Goal: Task Accomplishment & Management: Complete application form

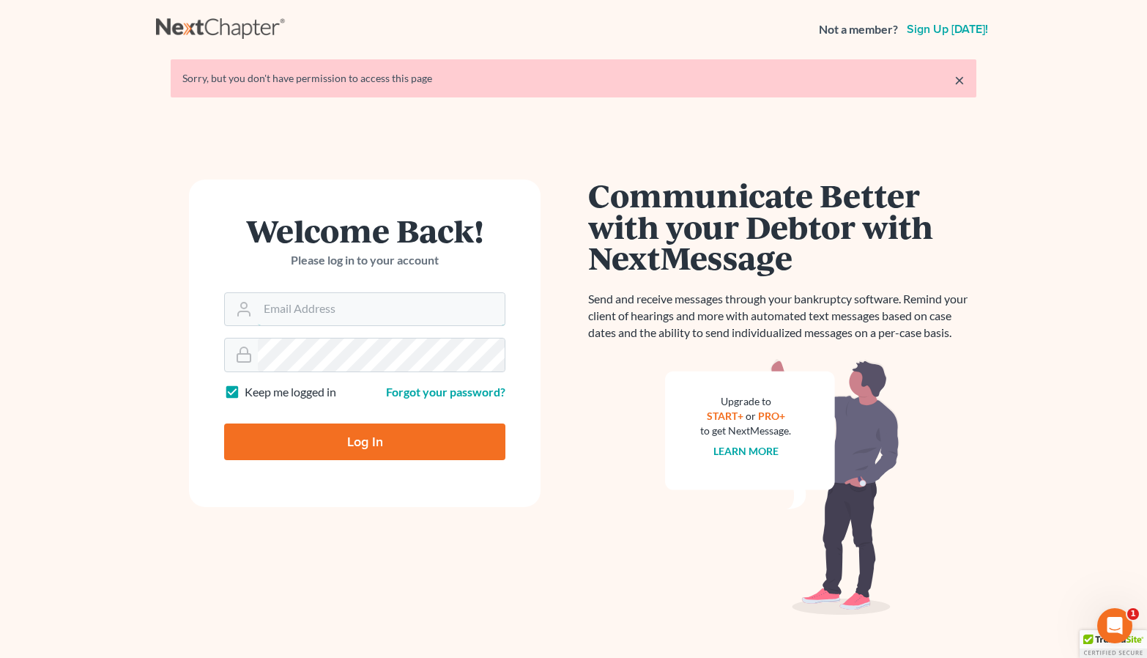
type input "Jacob.caddas@gmail.com"
click at [365, 440] on input "Log In" at bounding box center [364, 441] width 281 height 37
type input "Thinking..."
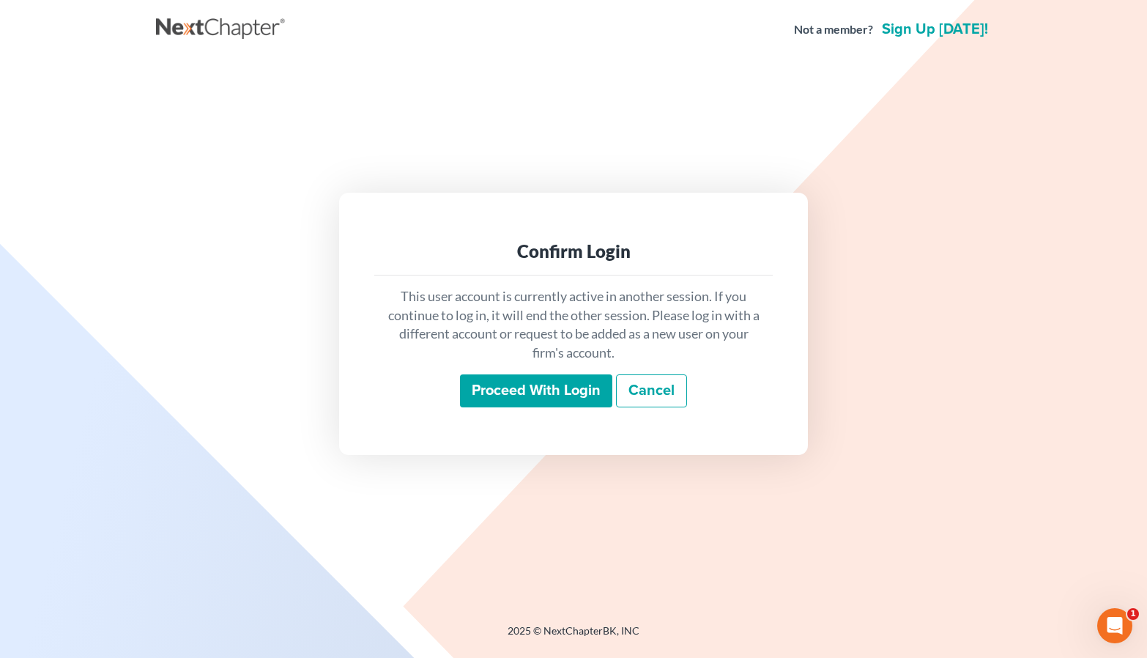
click at [541, 387] on input "Proceed with login" at bounding box center [536, 391] width 152 height 34
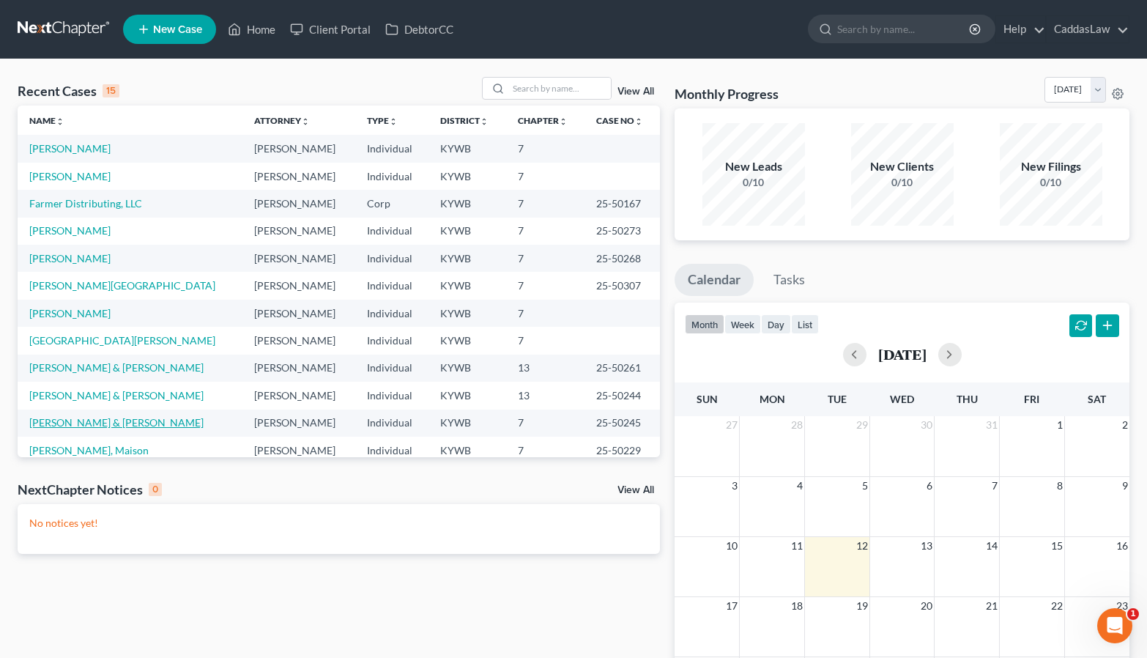
click at [59, 424] on link "[PERSON_NAME] & [PERSON_NAME]" at bounding box center [116, 422] width 174 height 12
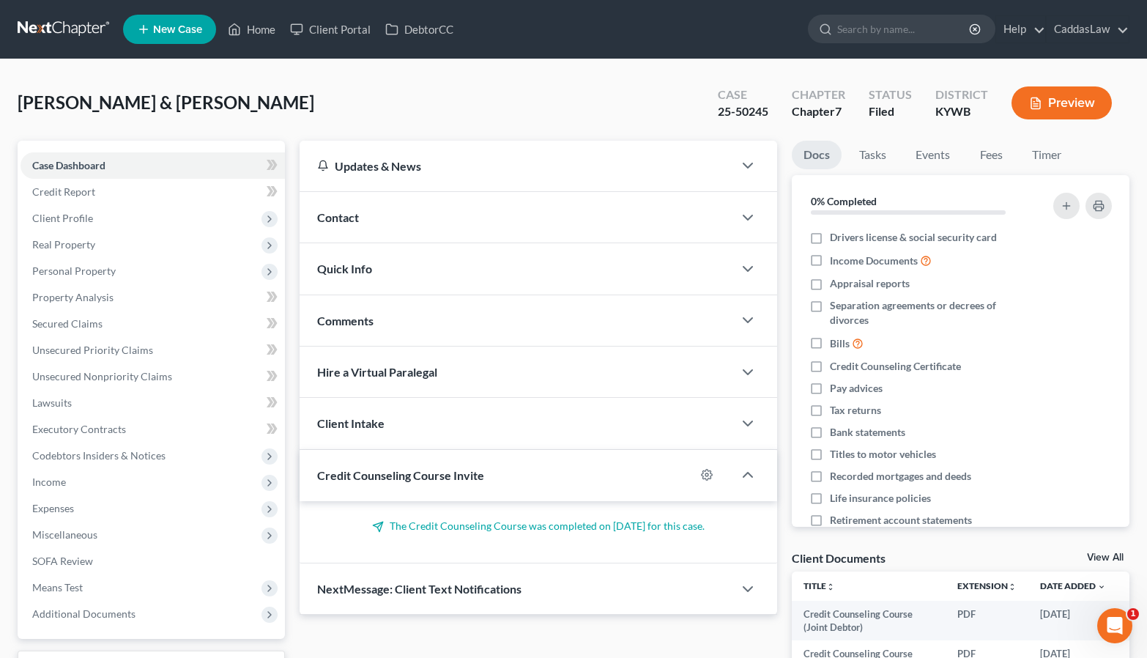
click at [1076, 103] on button "Preview" at bounding box center [1061, 102] width 100 height 33
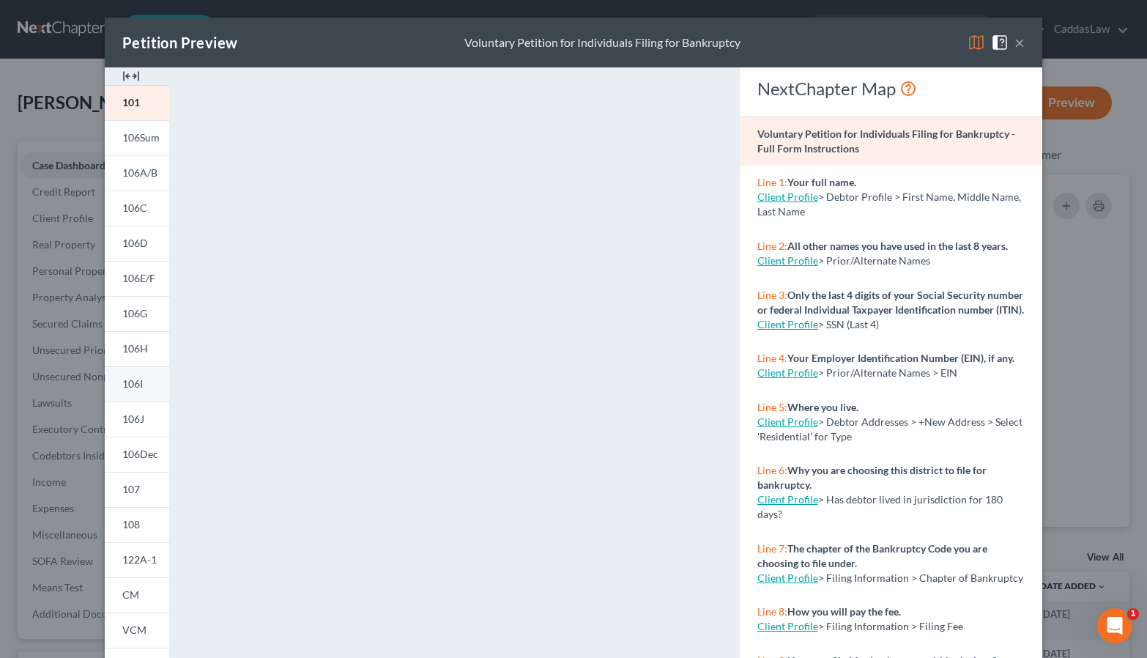
click at [146, 383] on link "106I" at bounding box center [137, 383] width 64 height 35
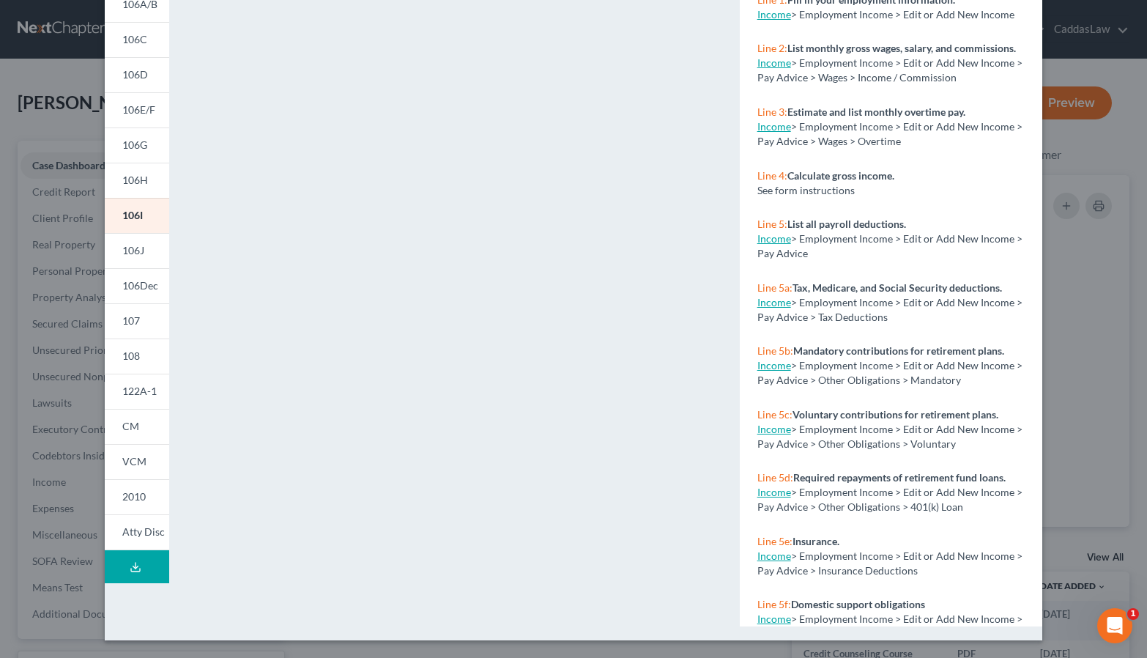
scroll to position [168, 0]
click at [138, 257] on link "106J" at bounding box center [137, 250] width 64 height 35
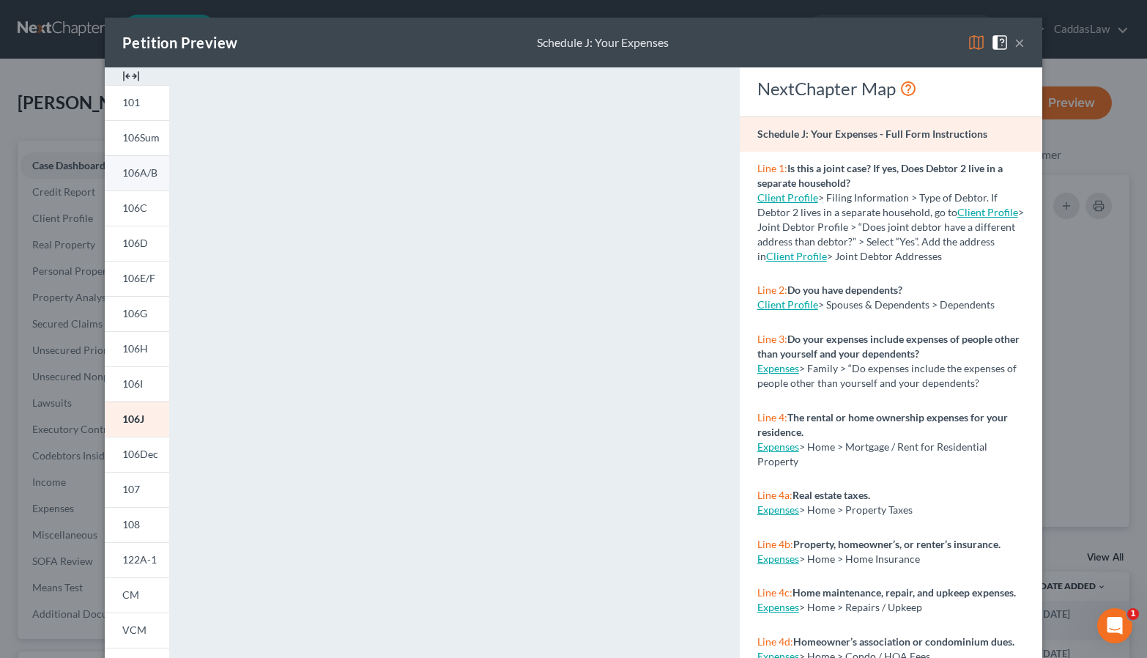
scroll to position [0, 0]
click at [146, 100] on link "101" at bounding box center [137, 102] width 64 height 35
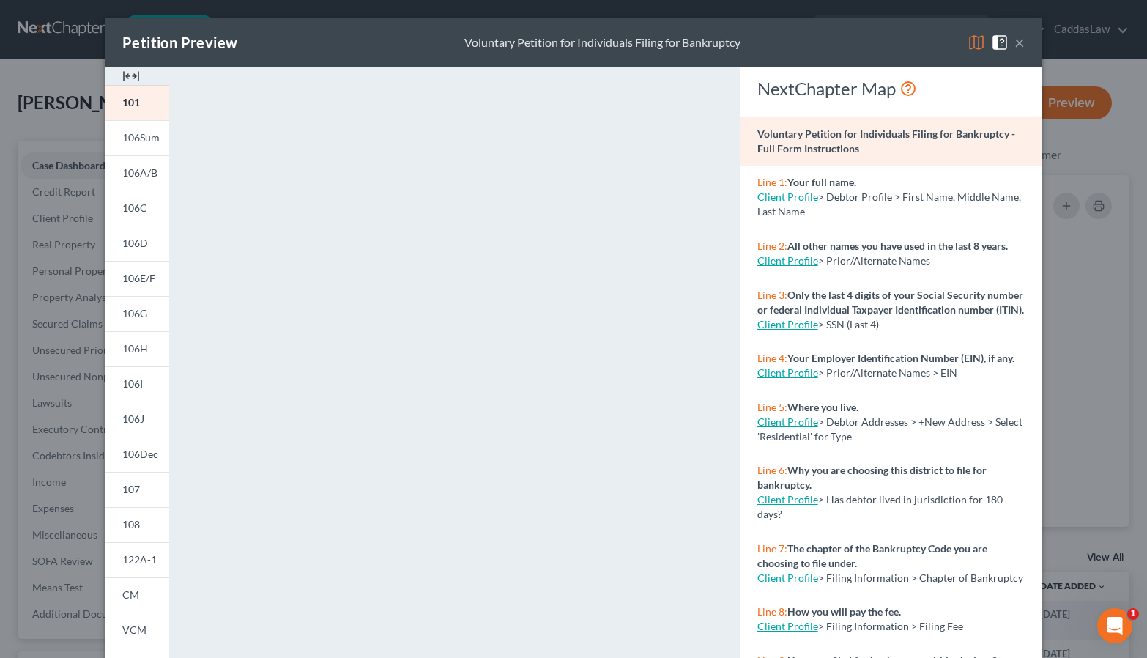
click at [1018, 41] on button "×" at bounding box center [1019, 43] width 10 height 18
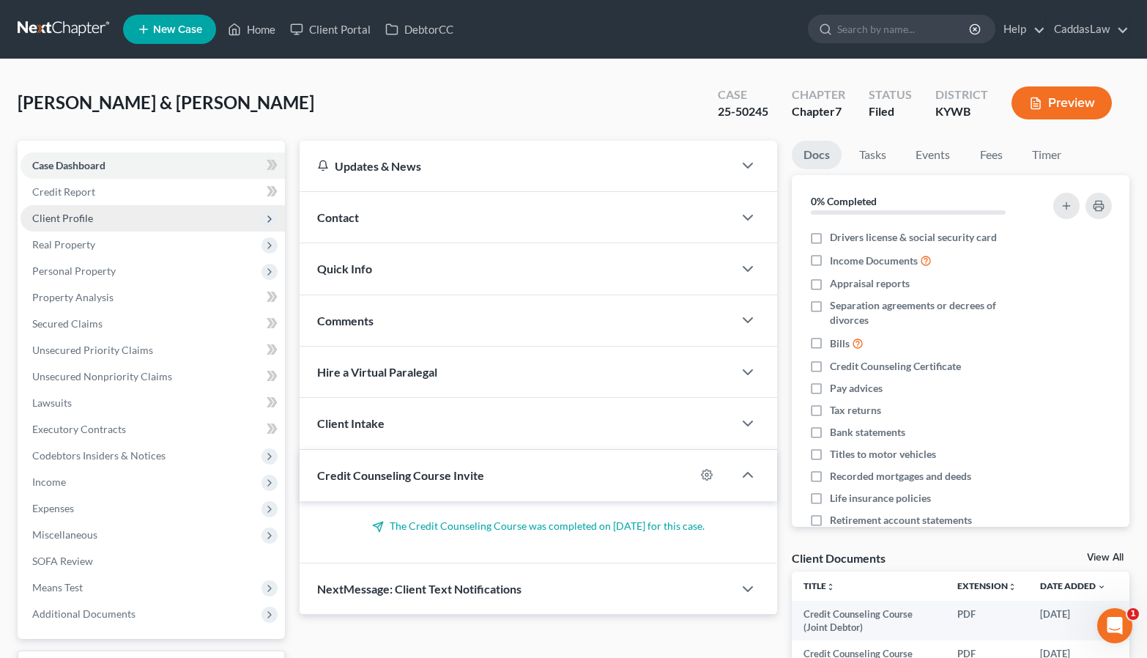
click at [116, 213] on span "Client Profile" at bounding box center [153, 218] width 264 height 26
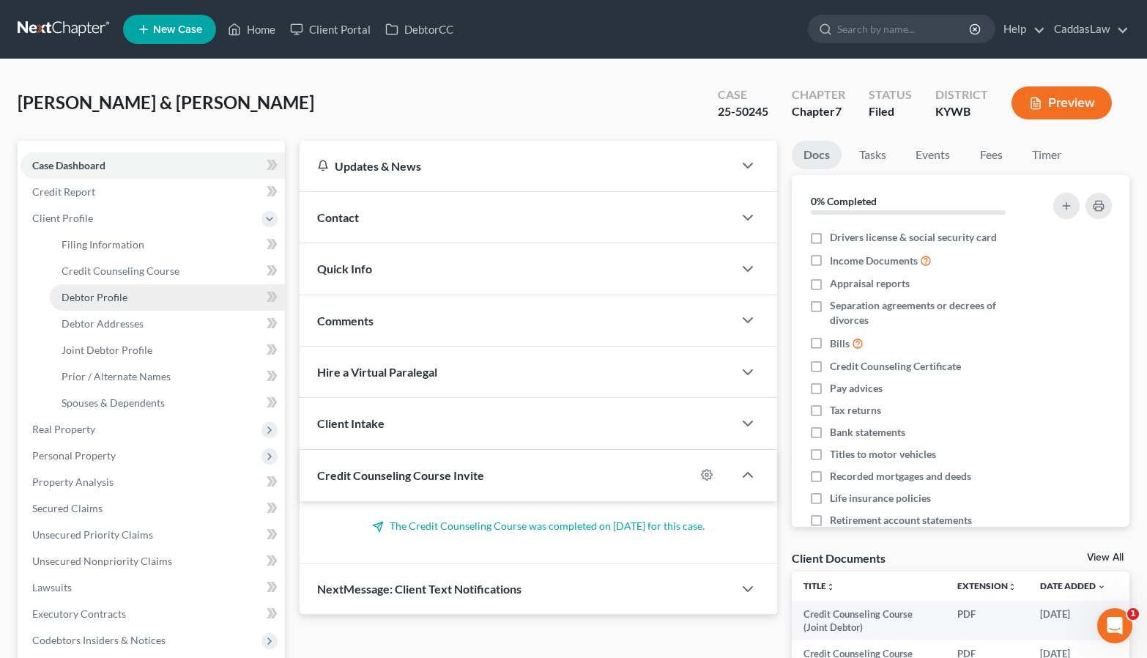
click at [132, 297] on link "Debtor Profile" at bounding box center [167, 297] width 235 height 26
select select "1"
select select "4"
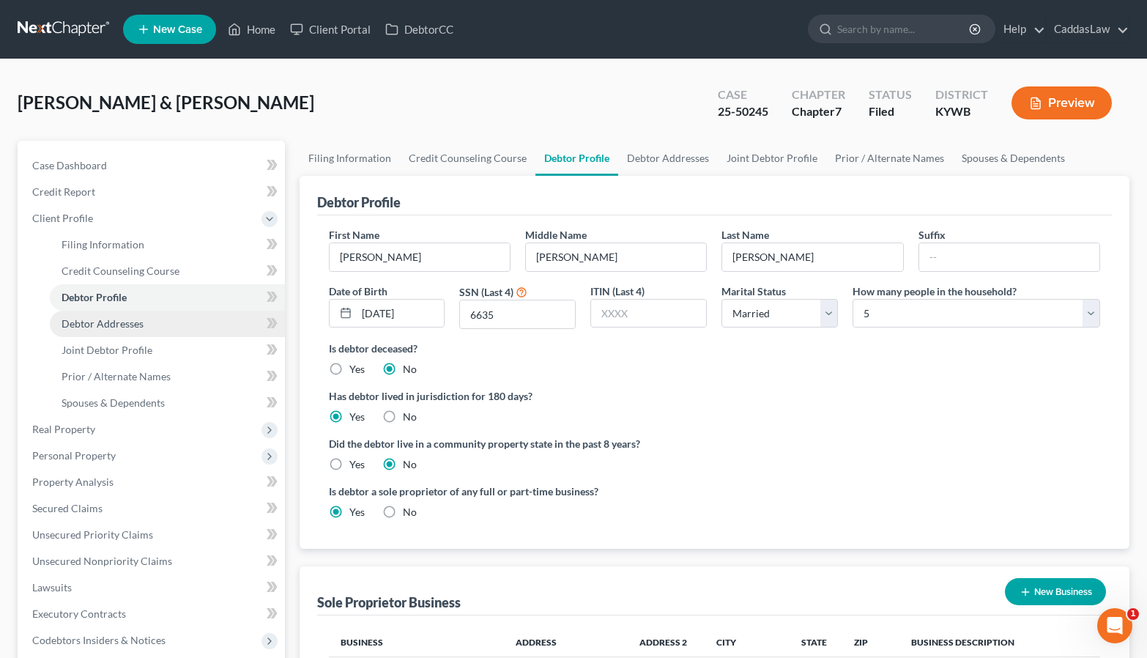
click at [130, 318] on span "Debtor Addresses" at bounding box center [103, 323] width 82 height 12
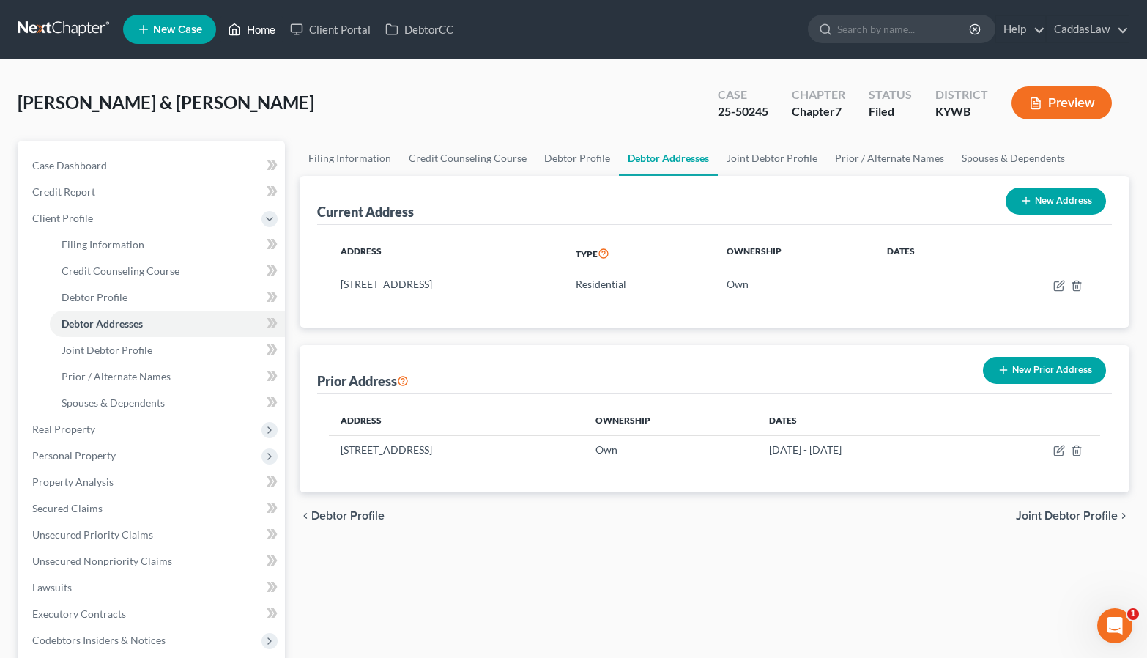
click at [258, 31] on link "Home" at bounding box center [251, 29] width 62 height 26
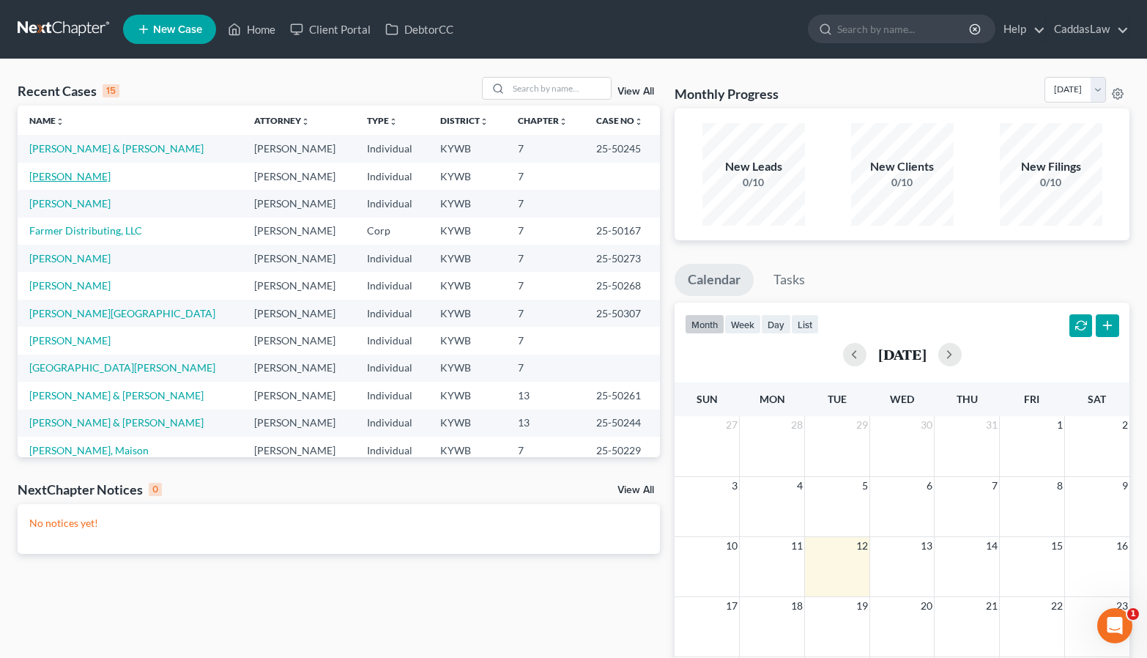
click at [62, 179] on link "[PERSON_NAME]" at bounding box center [69, 176] width 81 height 12
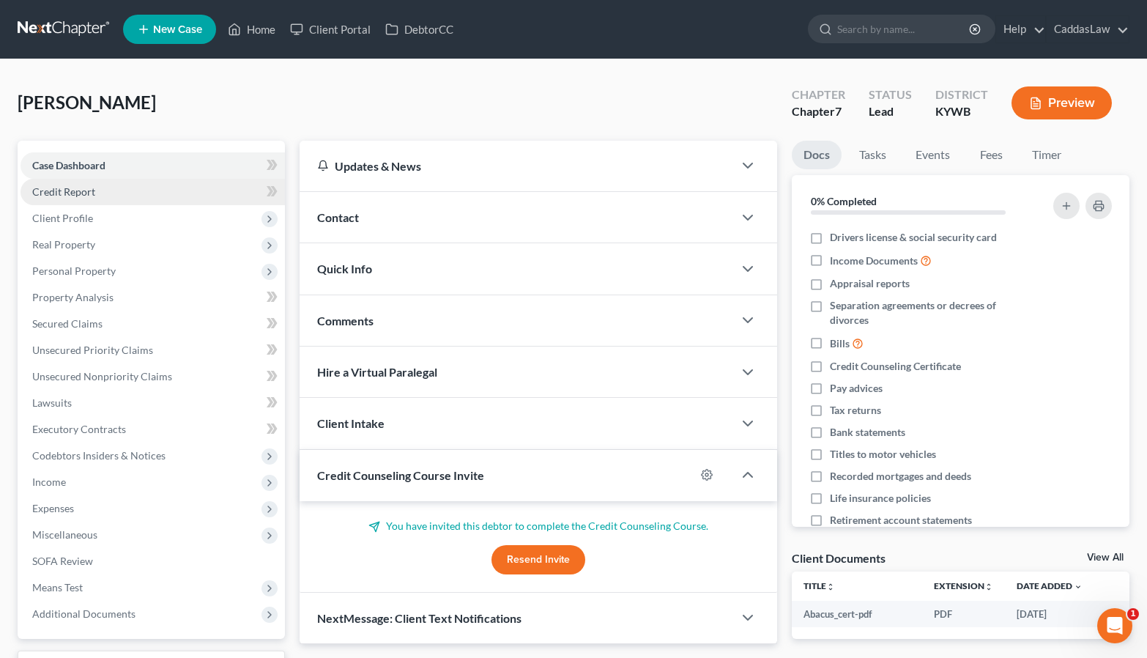
click at [107, 194] on link "Credit Report" at bounding box center [153, 192] width 264 height 26
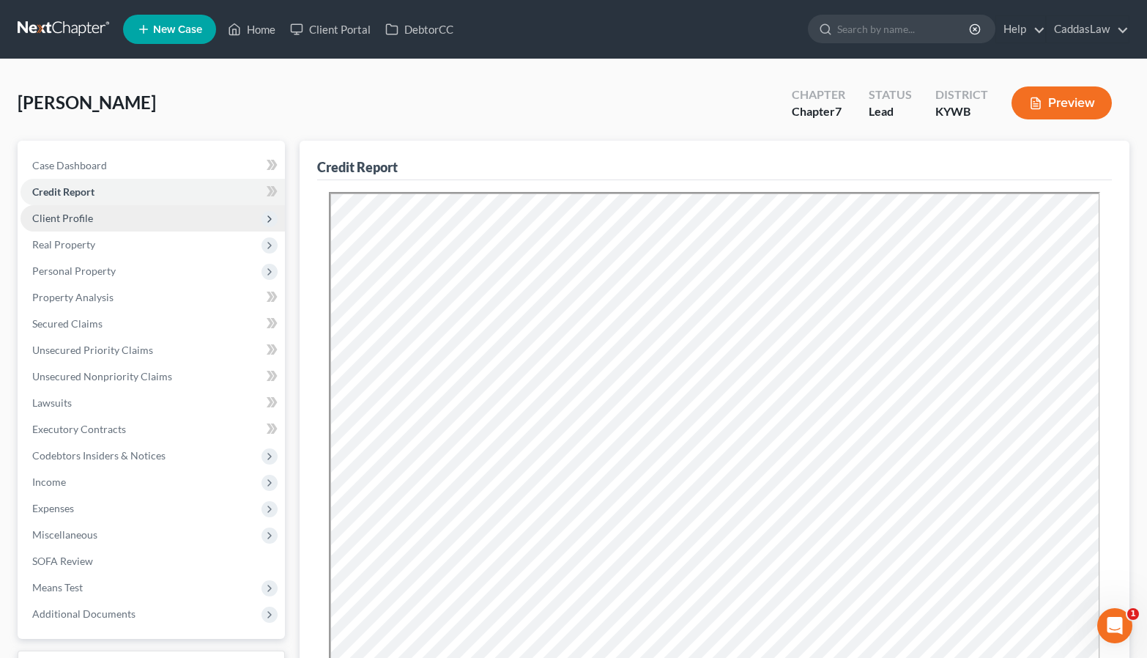
click at [107, 217] on span "Client Profile" at bounding box center [153, 218] width 264 height 26
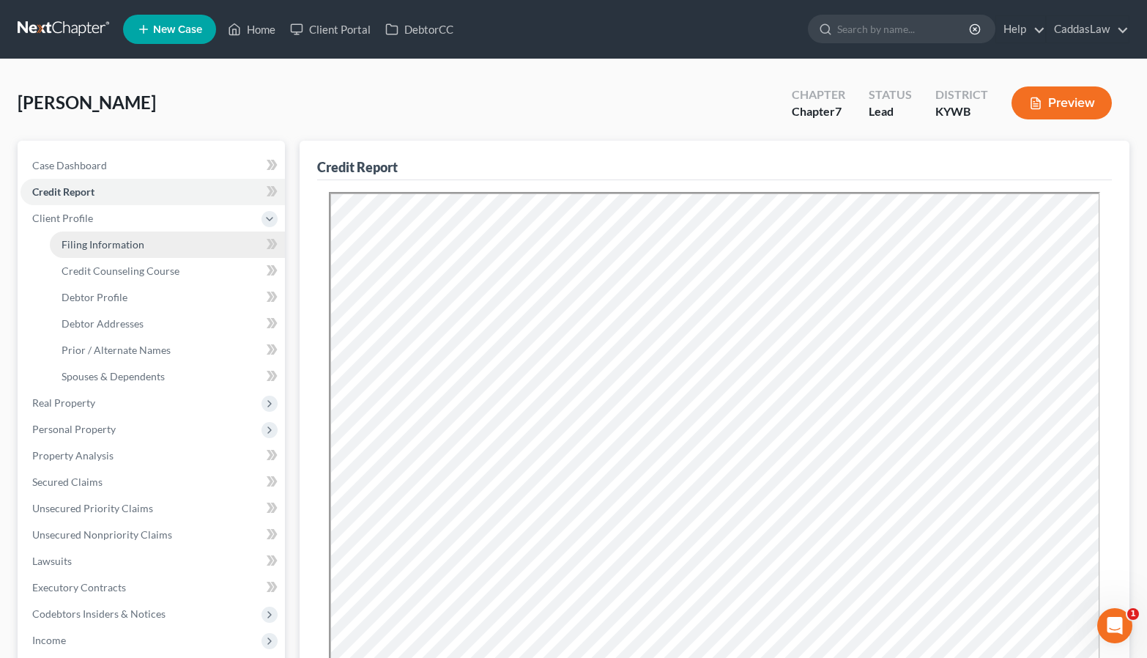
click at [113, 238] on span "Filing Information" at bounding box center [103, 244] width 83 height 12
select select "1"
select select "0"
select select "33"
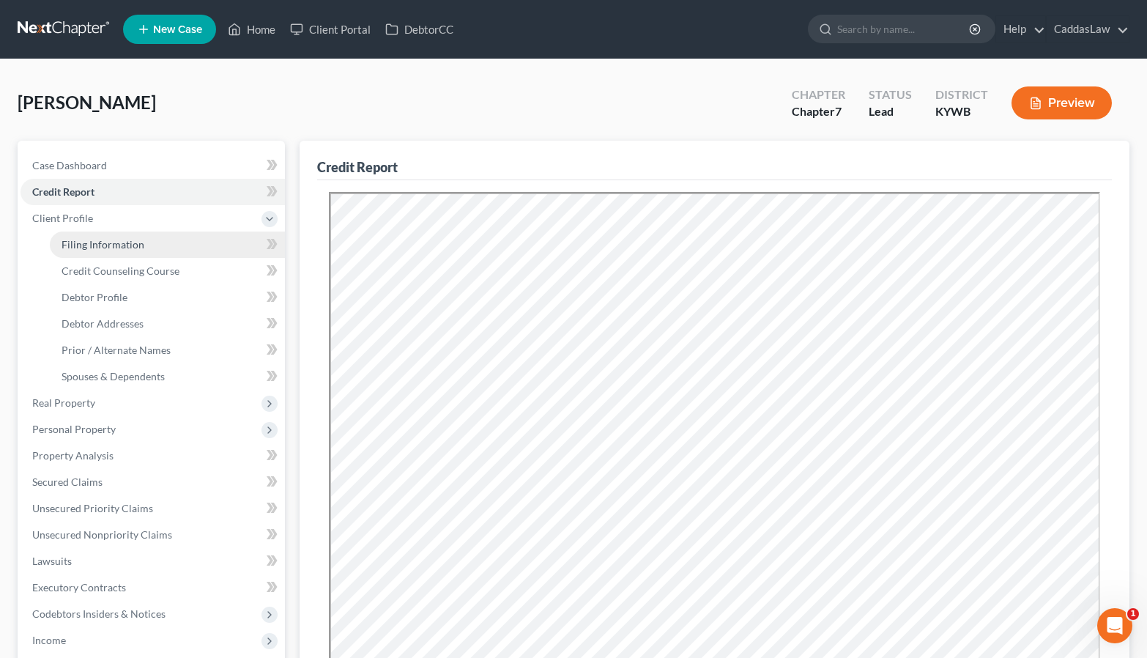
select select "0"
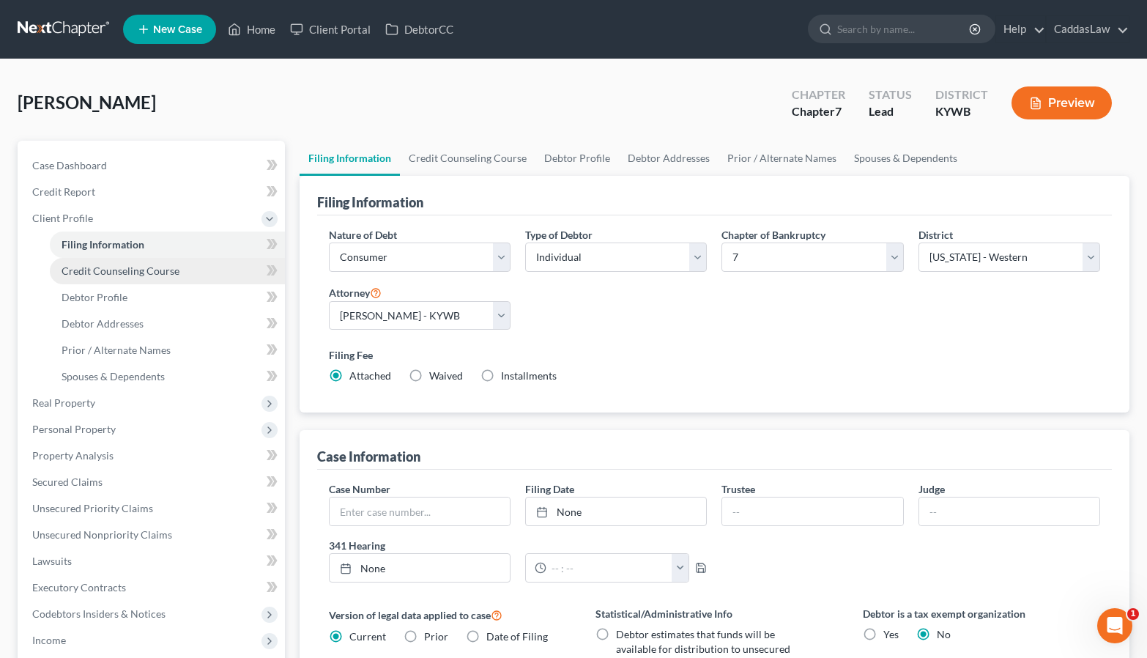
click at [123, 270] on span "Credit Counseling Course" at bounding box center [121, 270] width 118 height 12
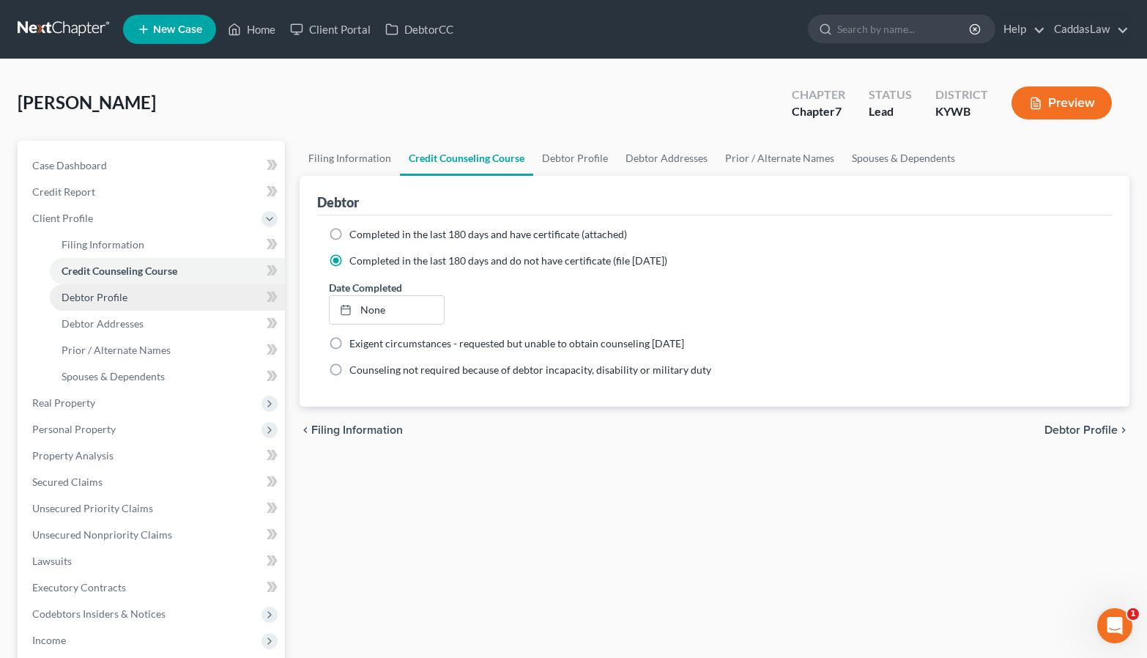
click at [119, 297] on span "Debtor Profile" at bounding box center [95, 297] width 66 height 12
select select "1"
select select "3"
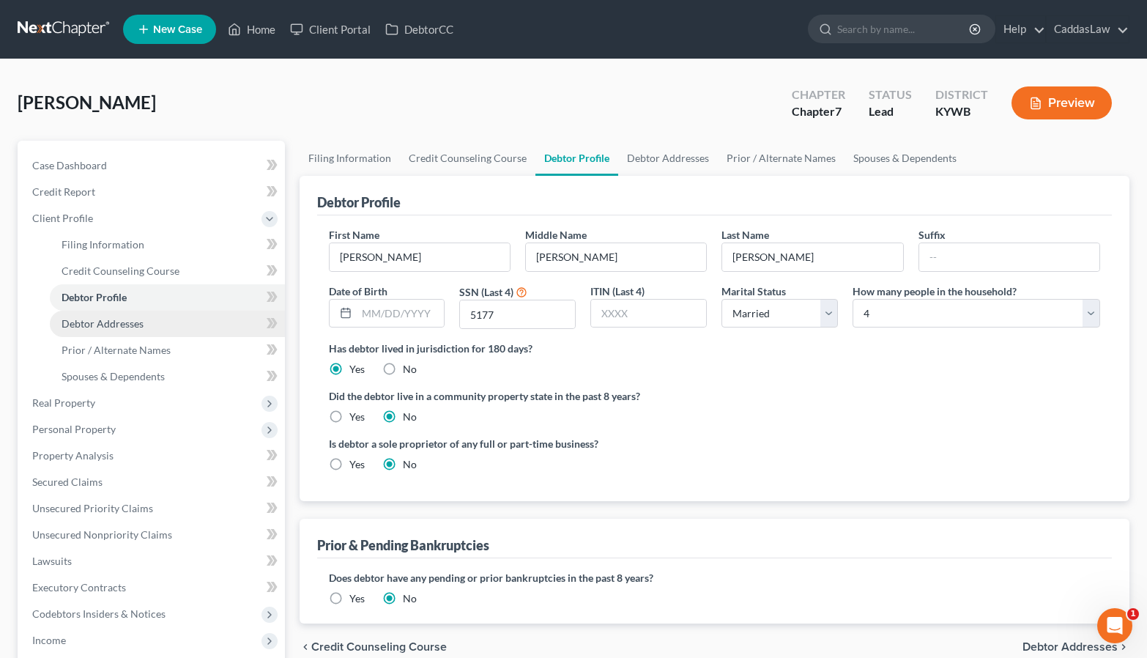
click at [119, 318] on span "Debtor Addresses" at bounding box center [103, 323] width 82 height 12
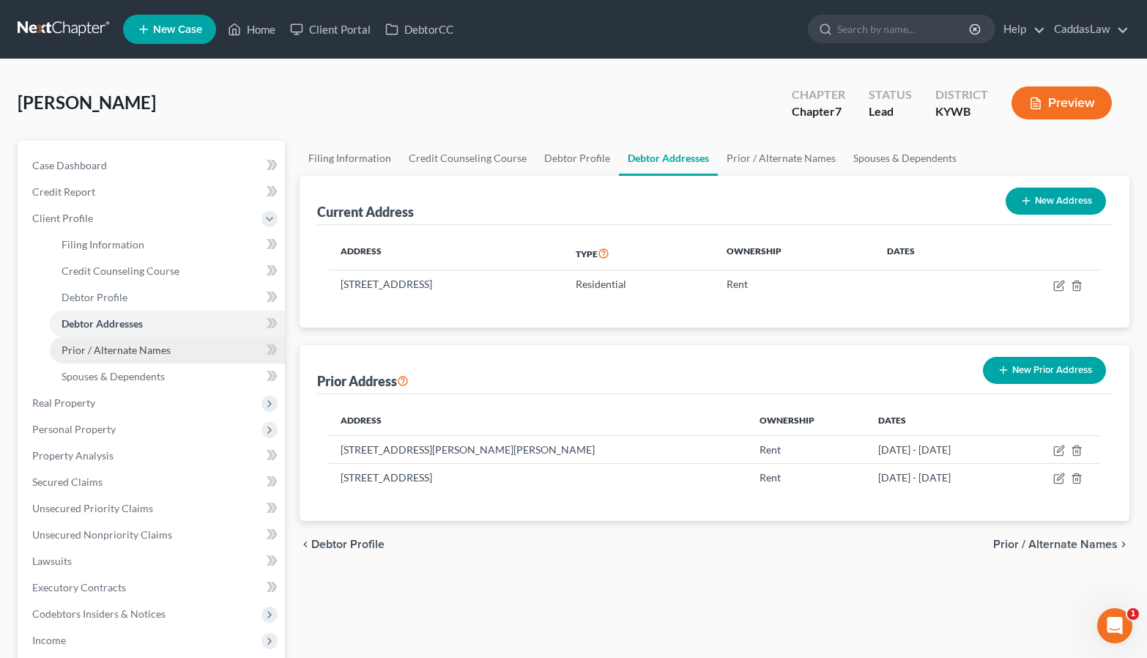
click at [113, 337] on link "Prior / Alternate Names" at bounding box center [167, 350] width 235 height 26
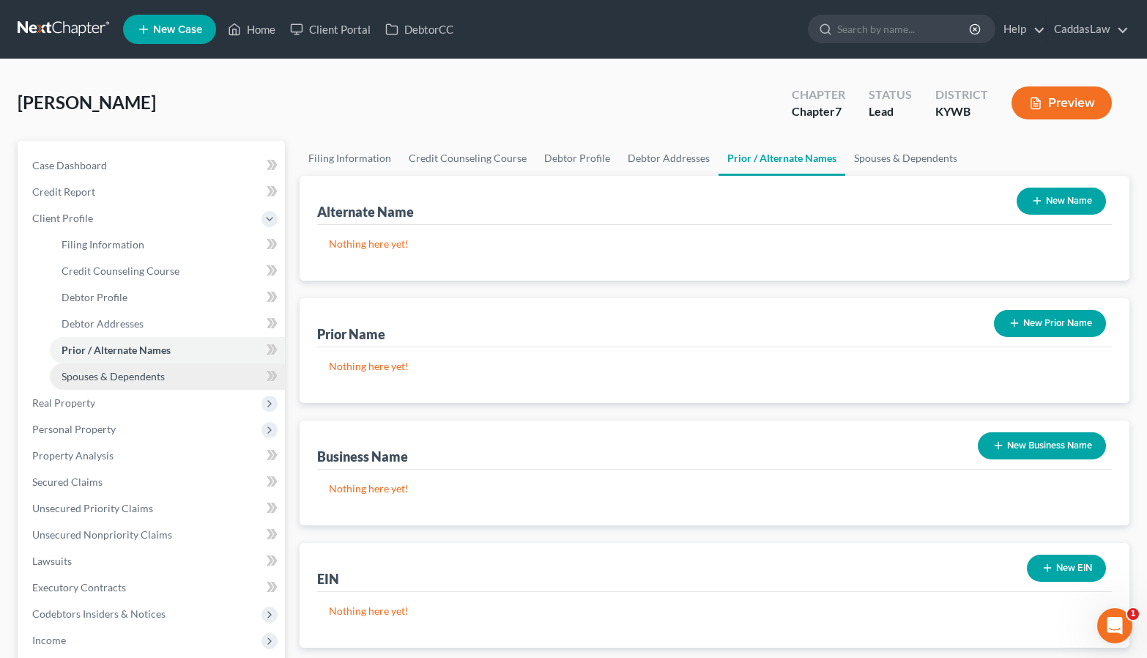
click at [123, 370] on span "Spouses & Dependents" at bounding box center [113, 376] width 103 height 12
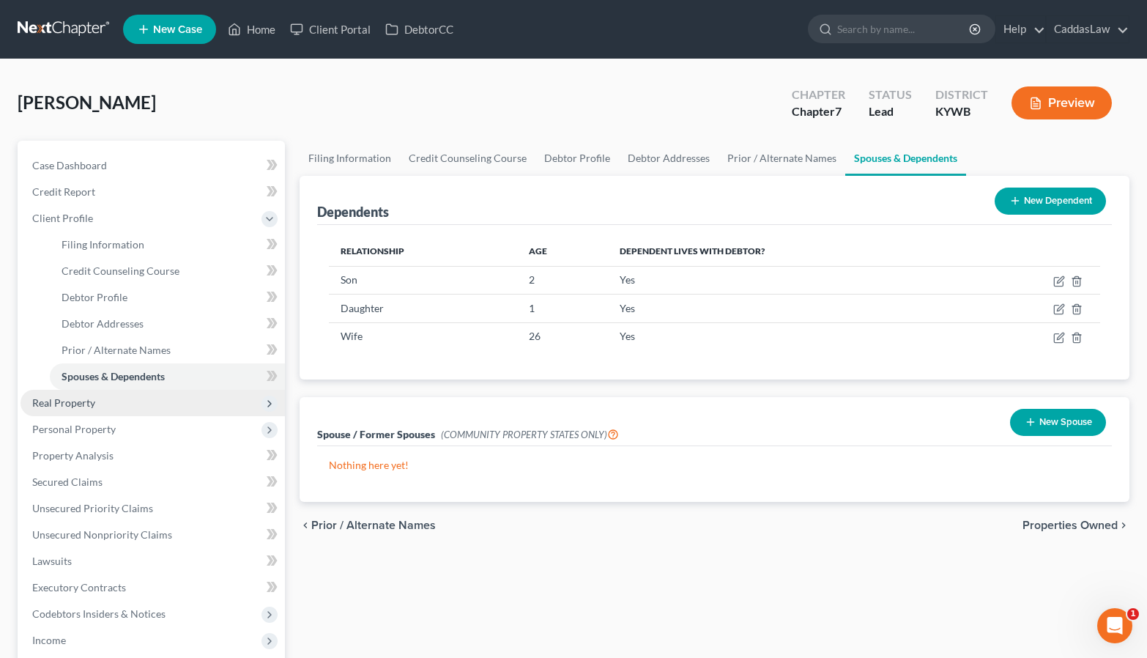
click at [103, 398] on span "Real Property" at bounding box center [153, 403] width 264 height 26
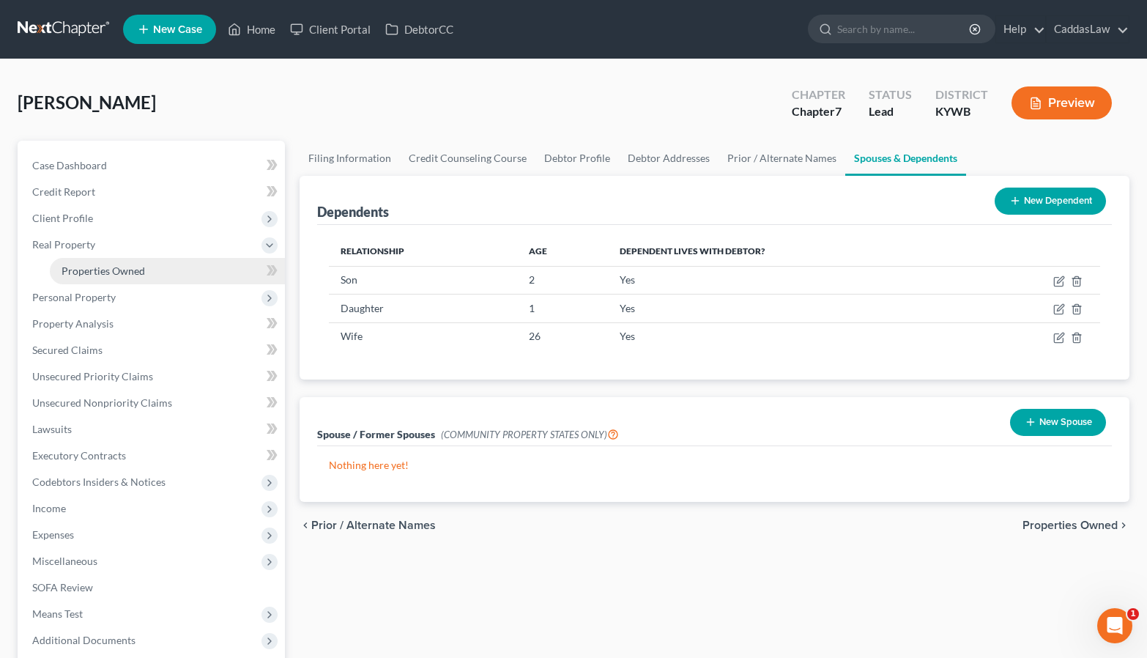
click at [102, 278] on link "Properties Owned" at bounding box center [167, 271] width 235 height 26
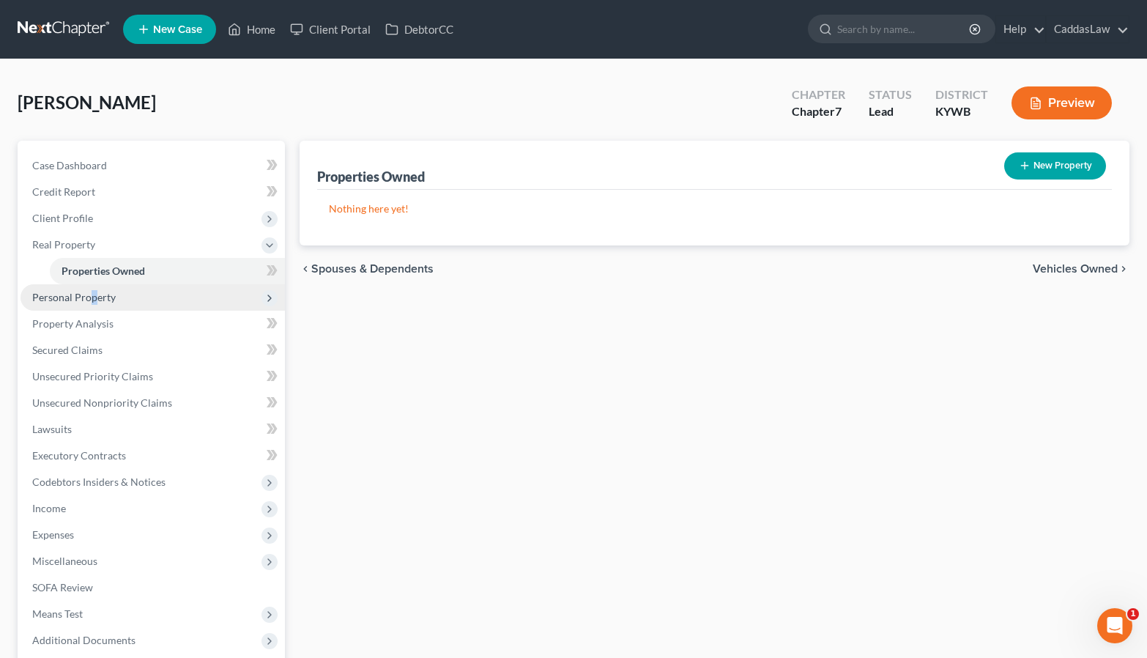
click at [92, 300] on span "Personal Property" at bounding box center [73, 297] width 83 height 12
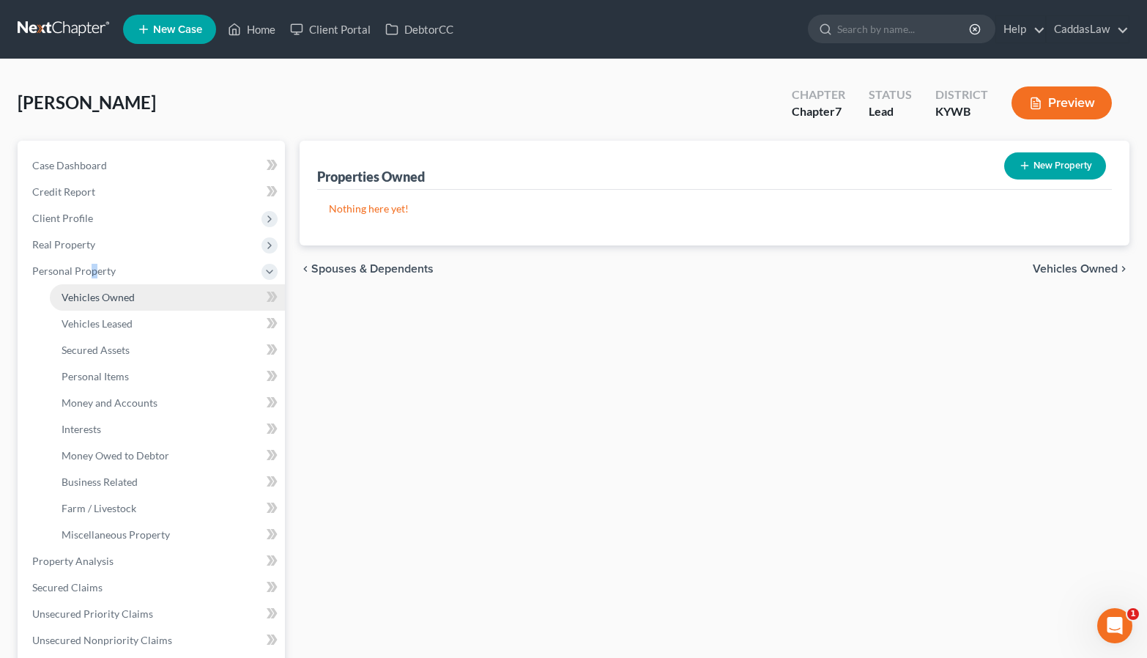
click at [94, 301] on span "Vehicles Owned" at bounding box center [98, 297] width 73 height 12
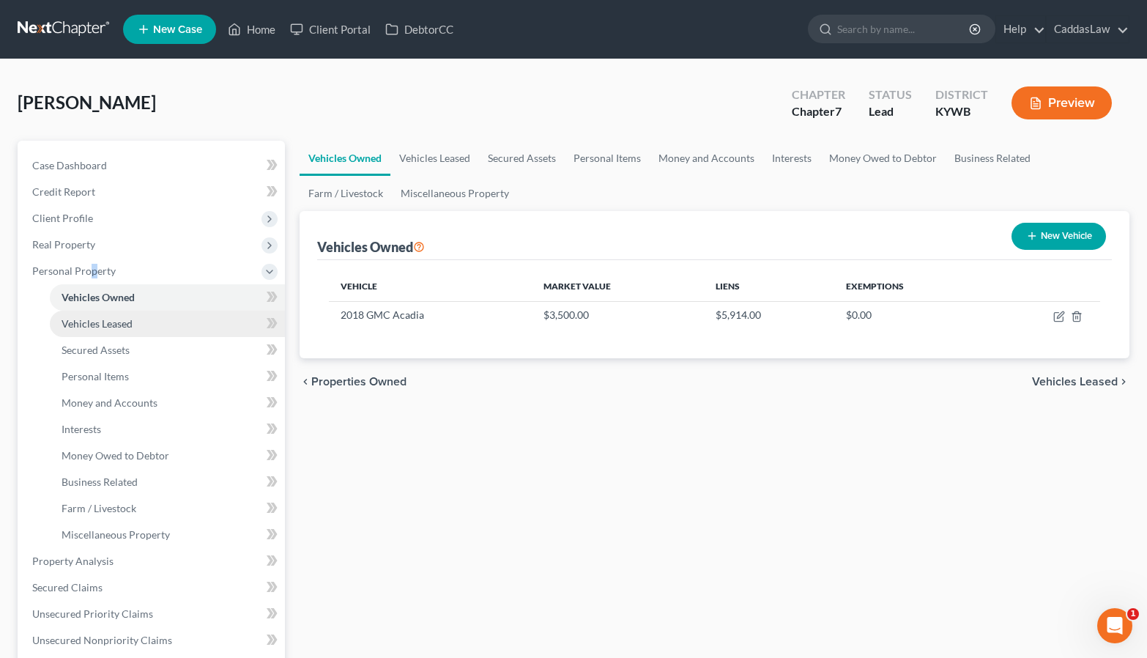
click at [95, 325] on span "Vehicles Leased" at bounding box center [97, 323] width 71 height 12
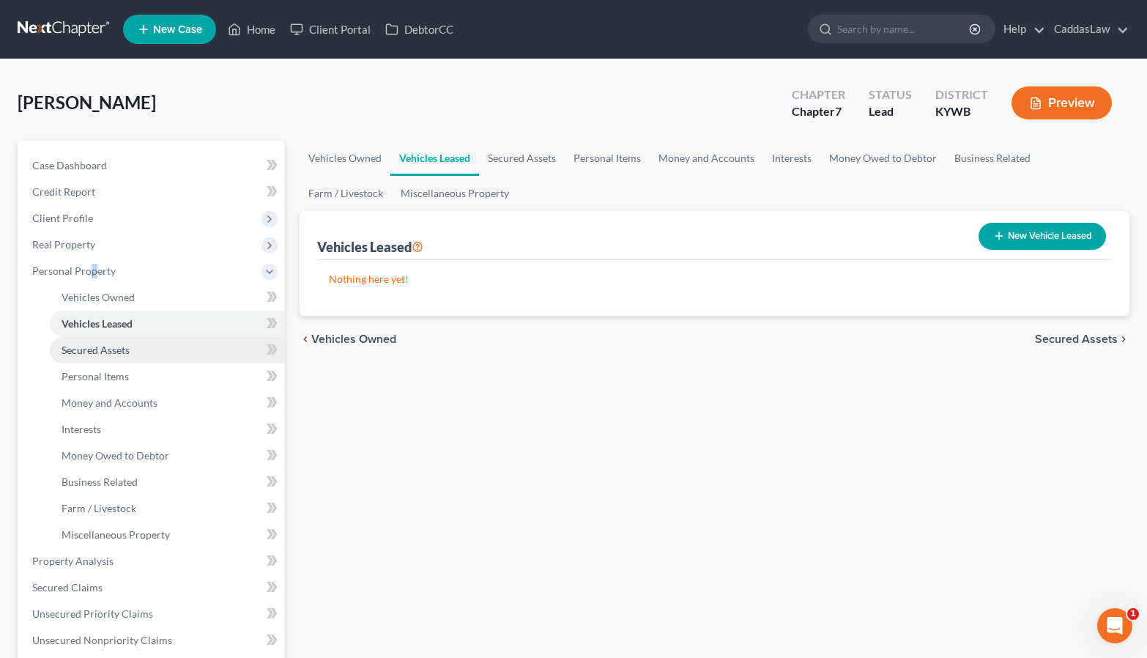
click at [92, 343] on span "Secured Assets" at bounding box center [96, 349] width 68 height 12
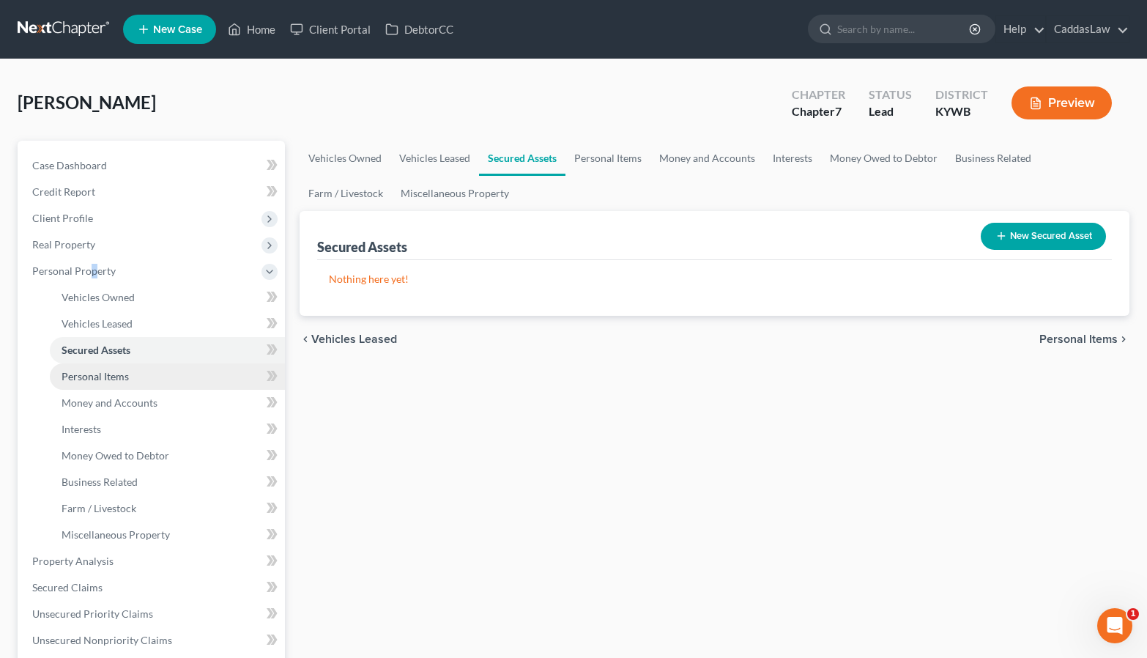
click at [98, 368] on link "Personal Items" at bounding box center [167, 376] width 235 height 26
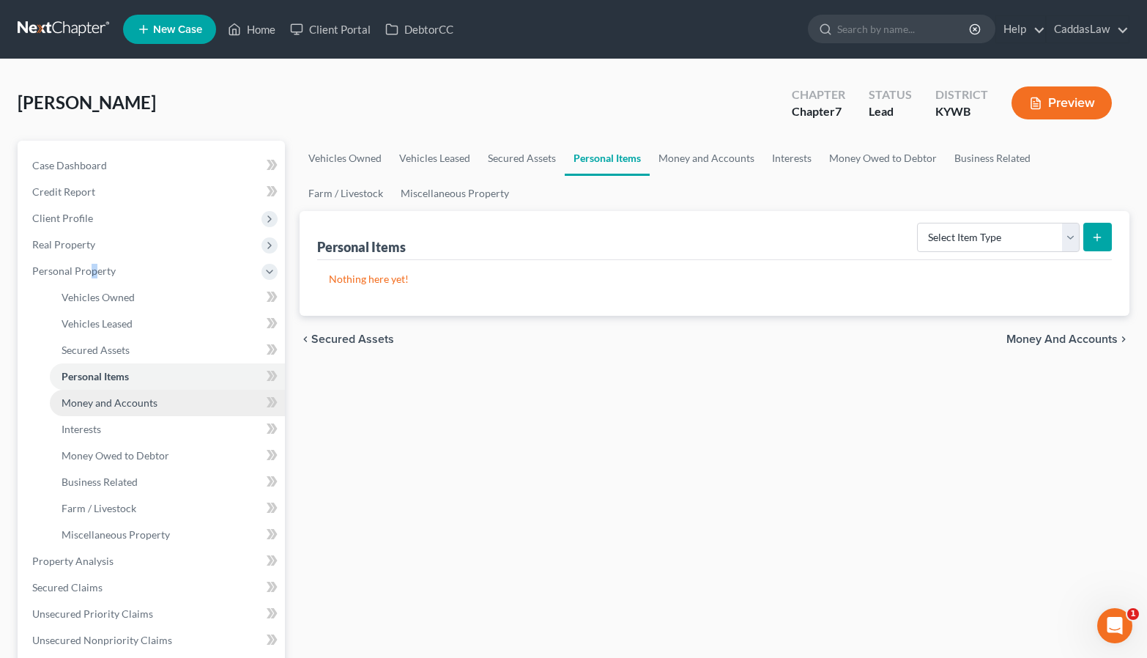
click at [103, 404] on span "Money and Accounts" at bounding box center [110, 402] width 96 height 12
